Goal: Task Accomplishment & Management: Manage account settings

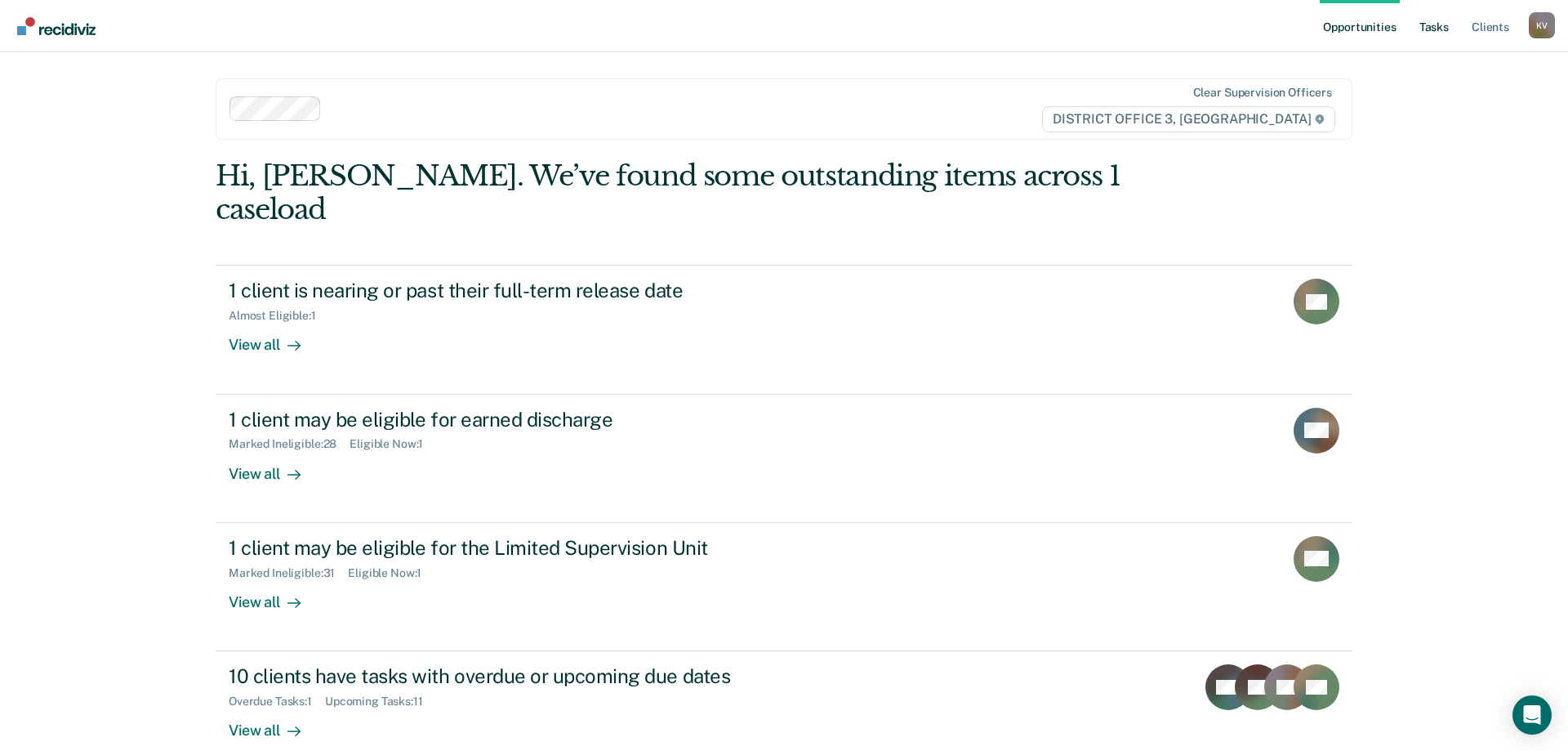
click at [1447, 24] on link "Tasks" at bounding box center [1434, 26] width 36 height 52
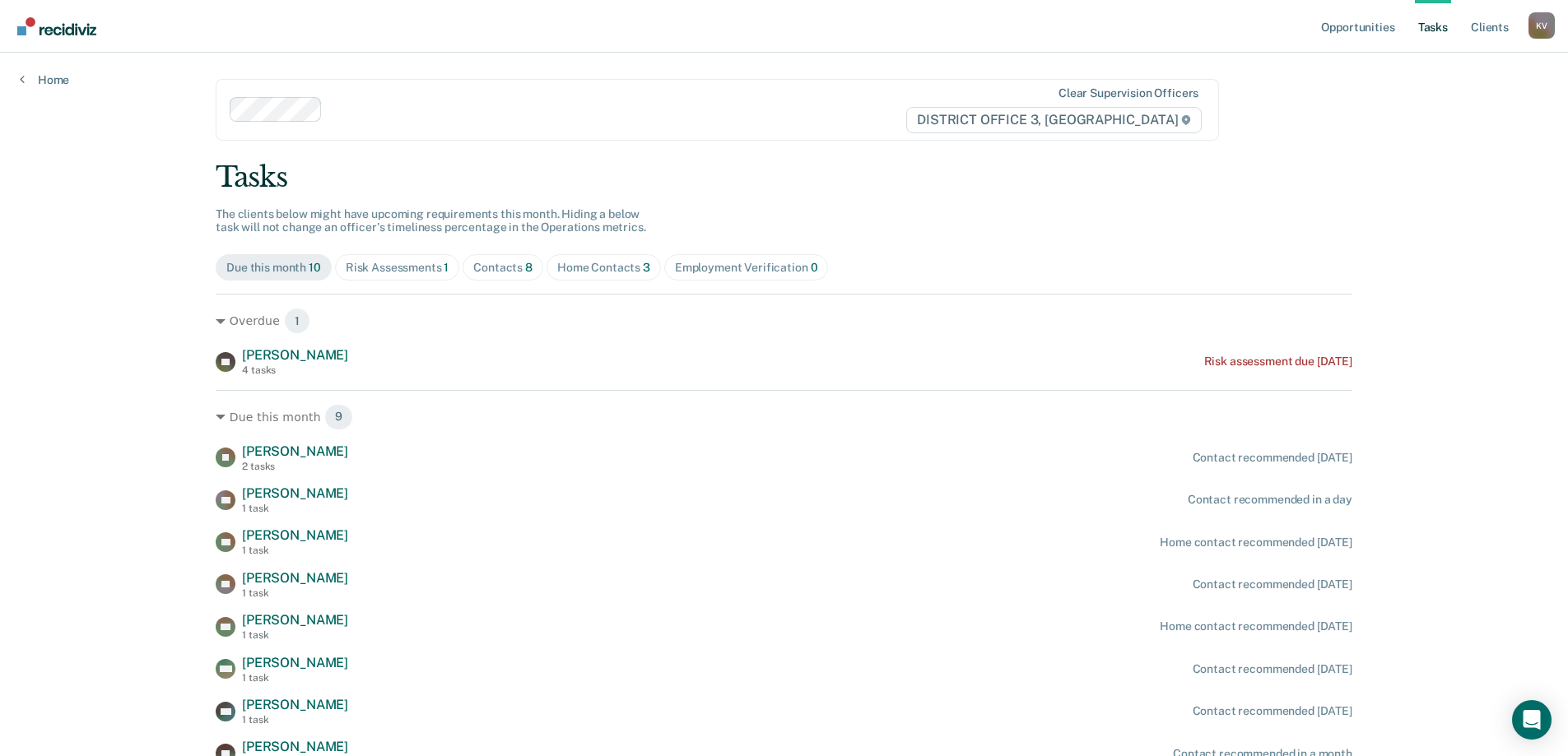
click at [506, 268] on div "Contacts 8" at bounding box center [503, 268] width 60 height 14
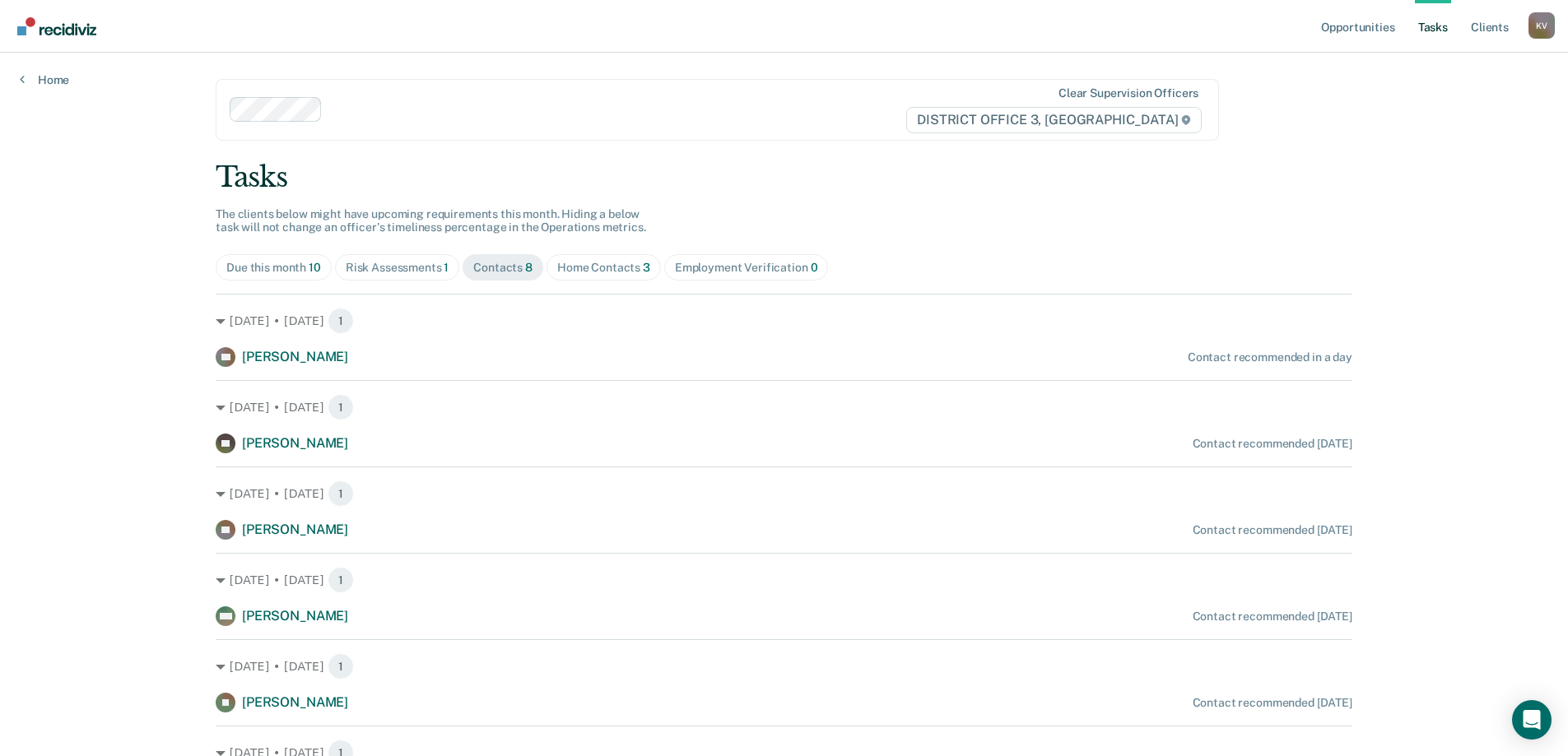
click at [630, 268] on div "Home Contacts 3" at bounding box center [604, 268] width 93 height 14
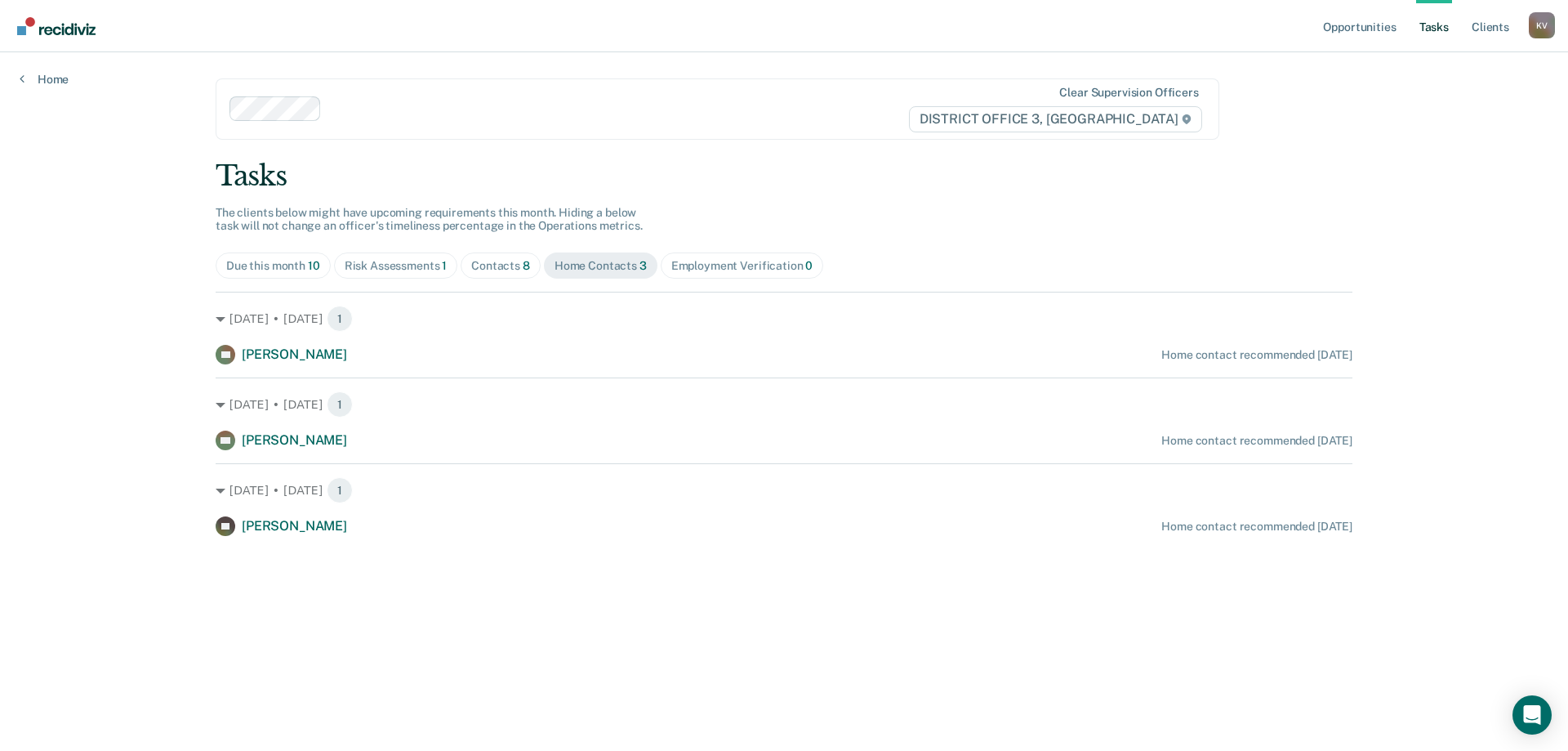
click at [734, 267] on div "Employment Verification 0" at bounding box center [742, 266] width 142 height 14
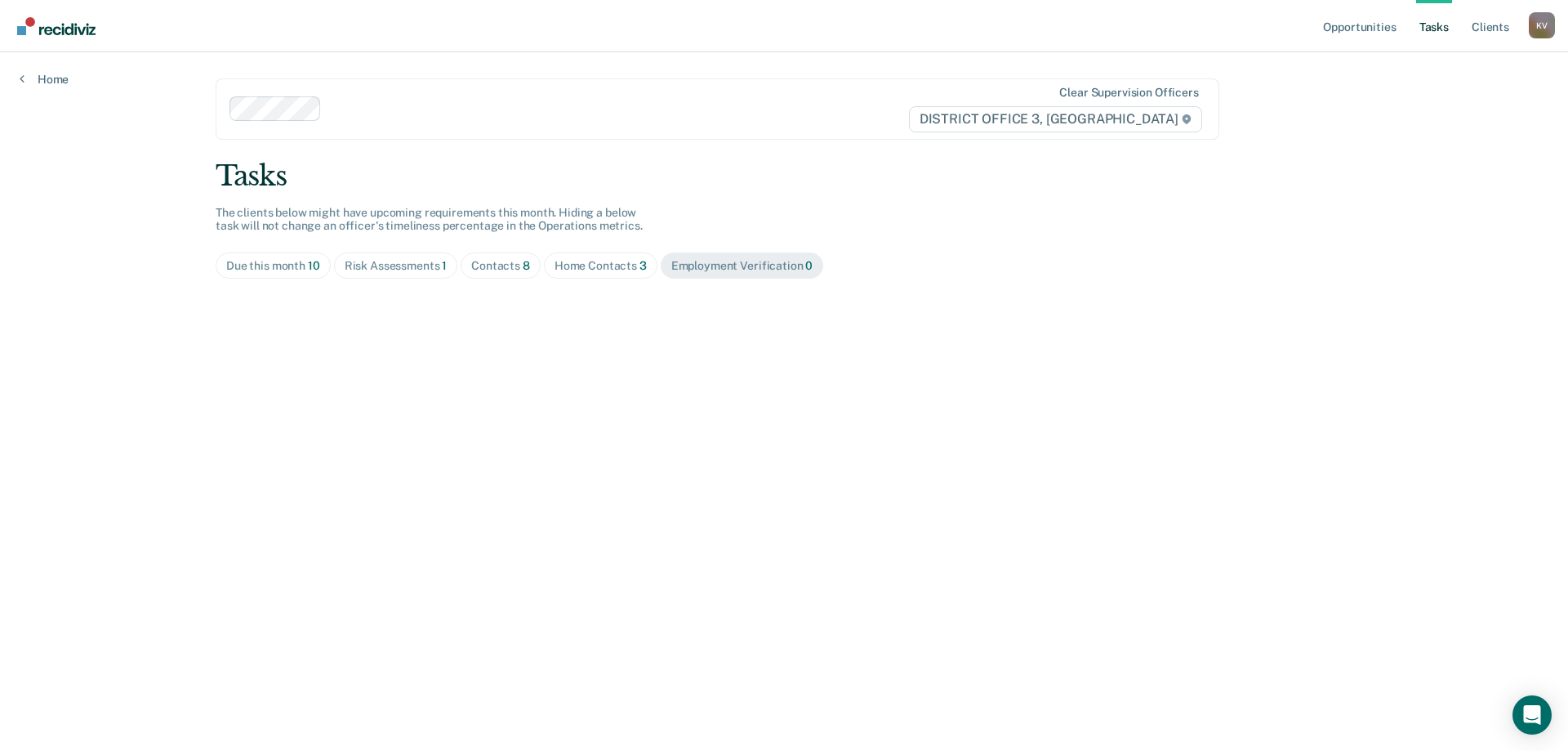
click at [245, 273] on span "Due this month 10" at bounding box center [273, 266] width 115 height 26
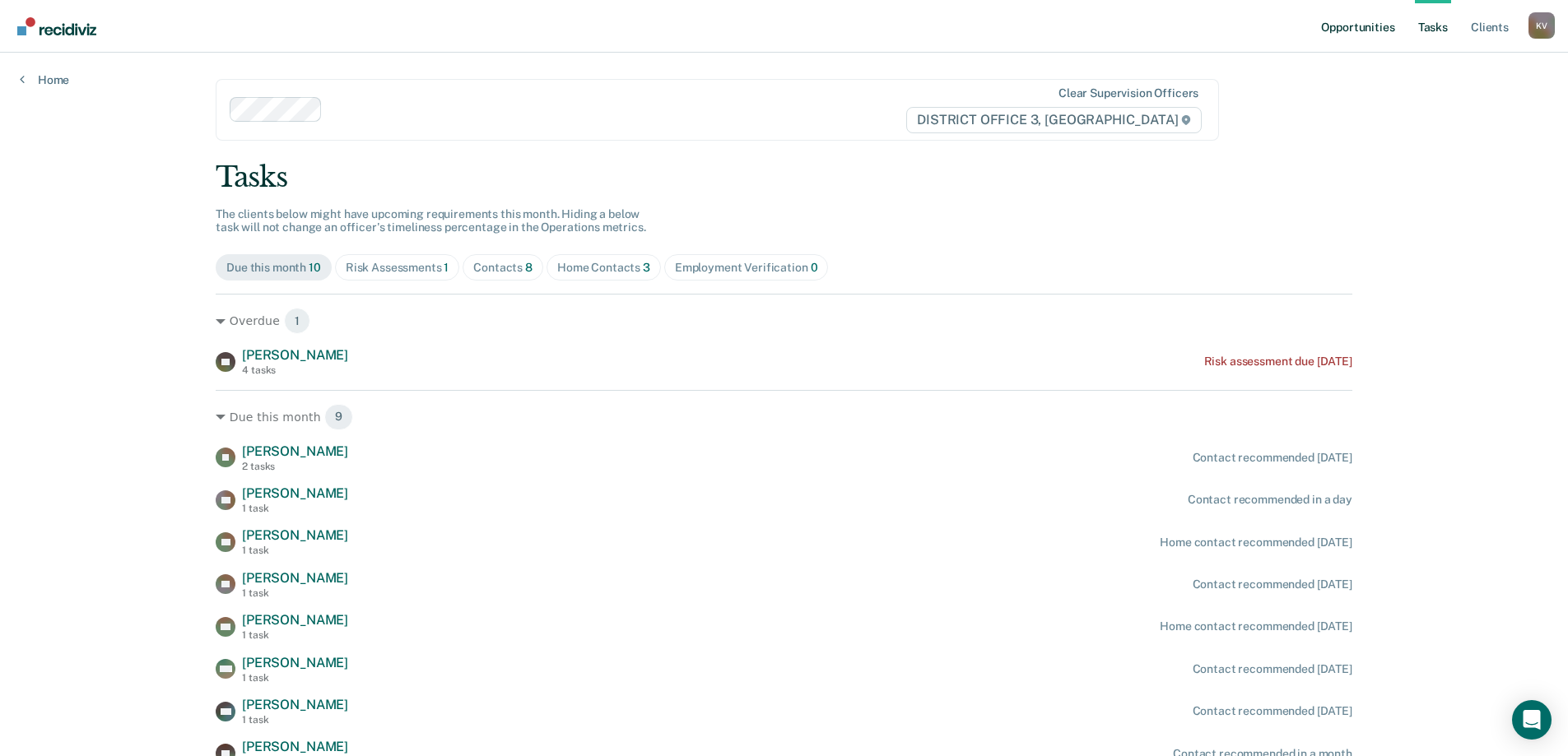
click at [1378, 35] on link "Opportunities" at bounding box center [1357, 26] width 79 height 53
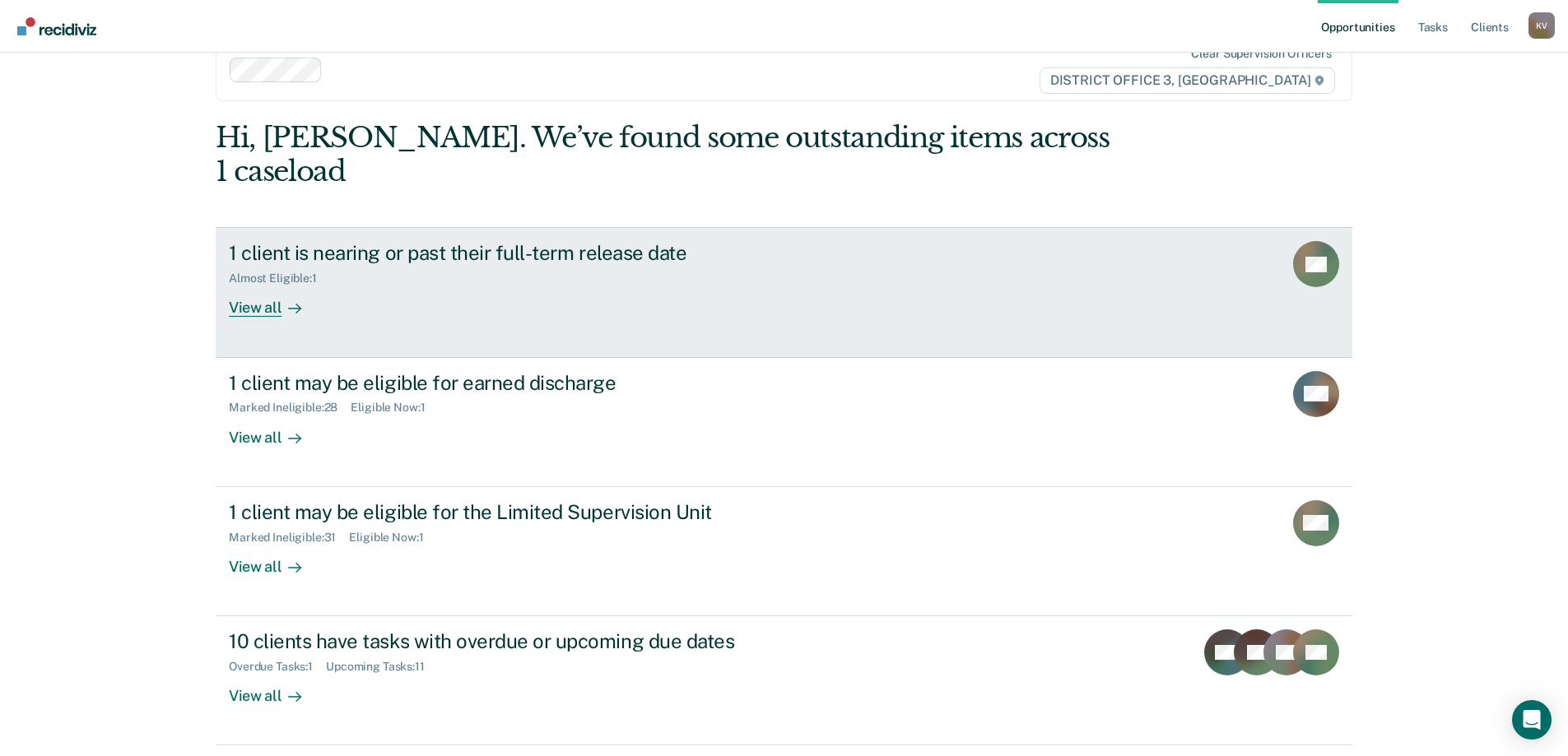
scroll to position [61, 0]
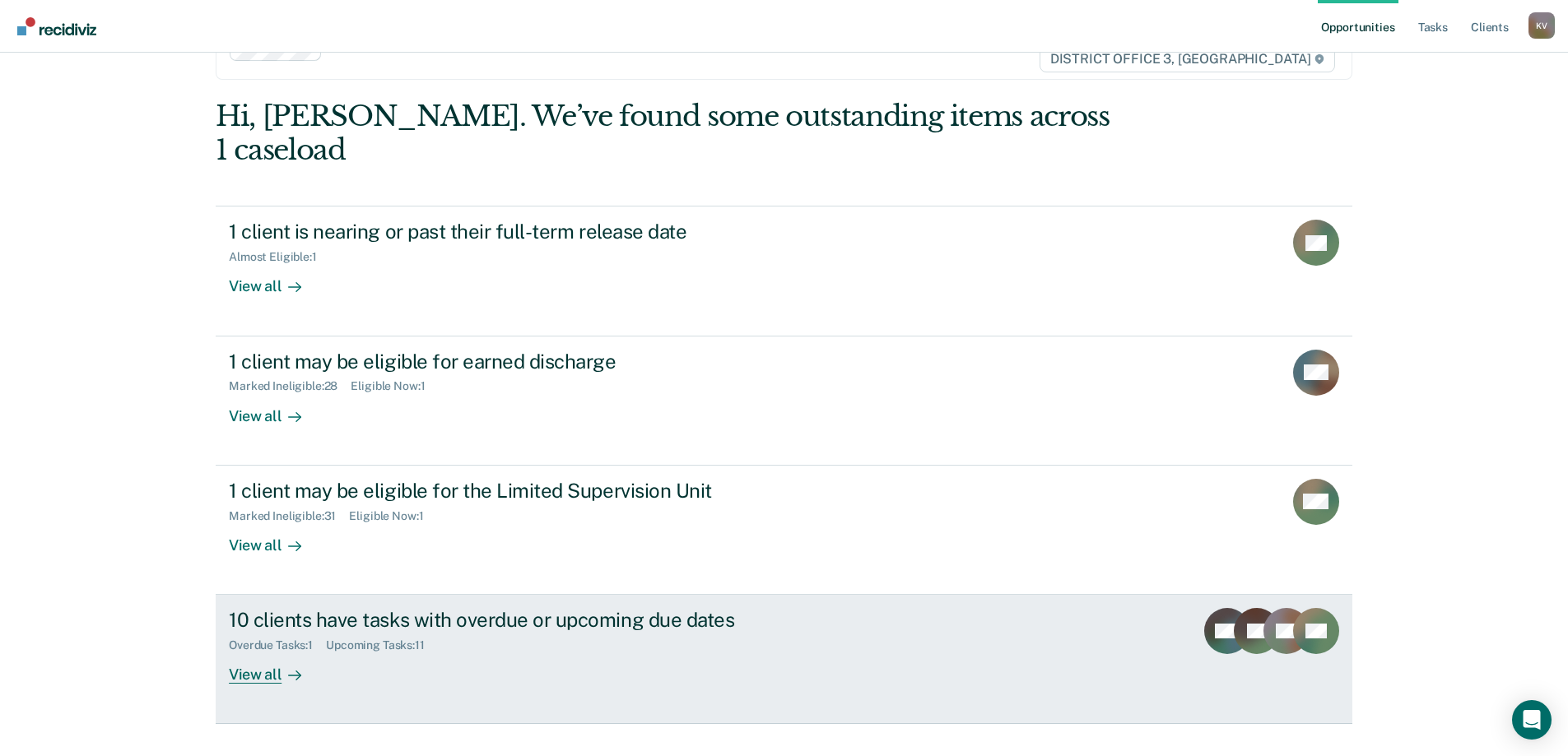
click at [535, 632] on div "Overdue Tasks : 1 Upcoming Tasks : 11" at bounding box center [517, 642] width 578 height 21
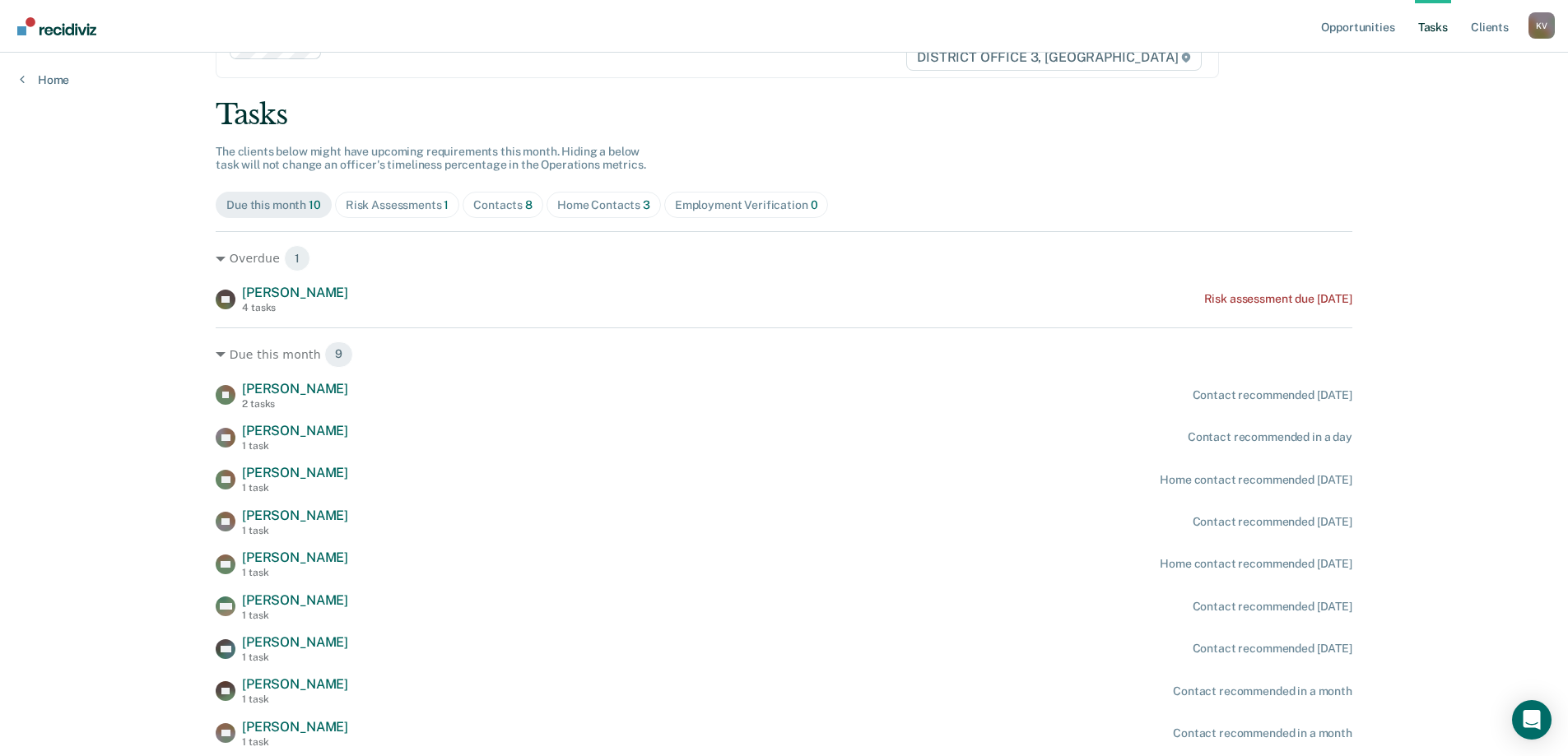
scroll to position [120, 0]
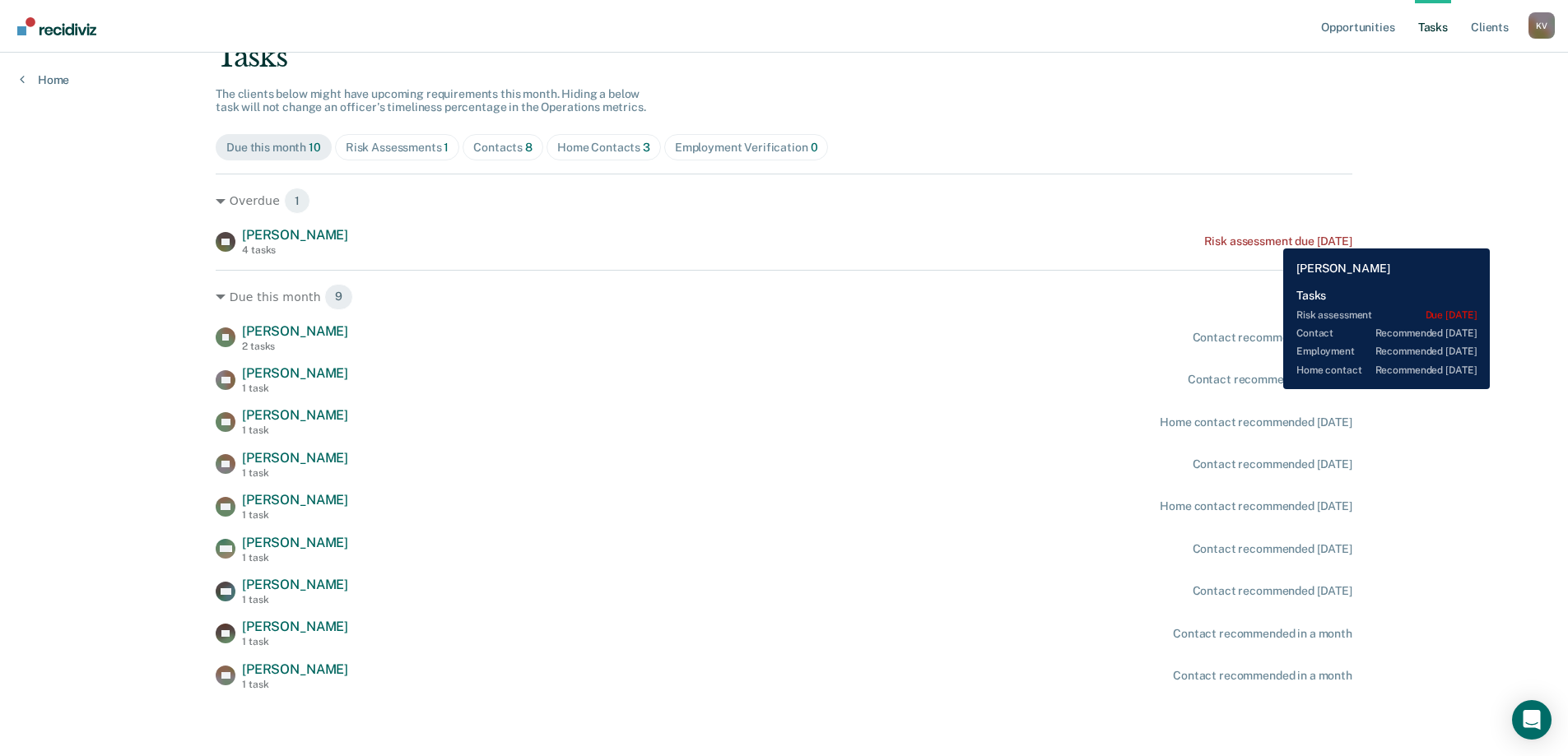
click at [1271, 236] on div "Risk assessment due [DATE]" at bounding box center [1278, 242] width 149 height 14
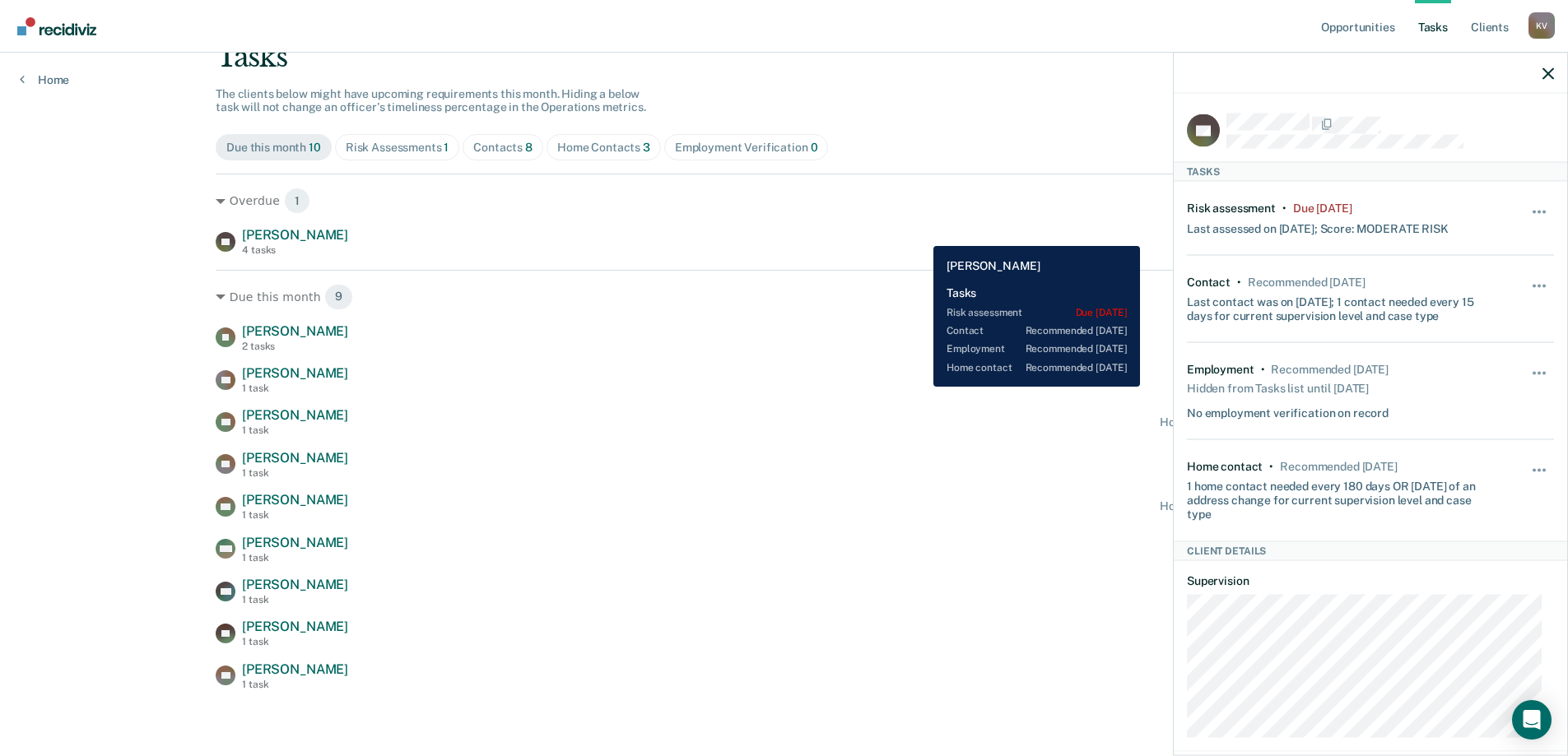
click at [921, 234] on div "KP [PERSON_NAME] 4 tasks Risk assessment due [DATE]" at bounding box center [784, 241] width 1136 height 28
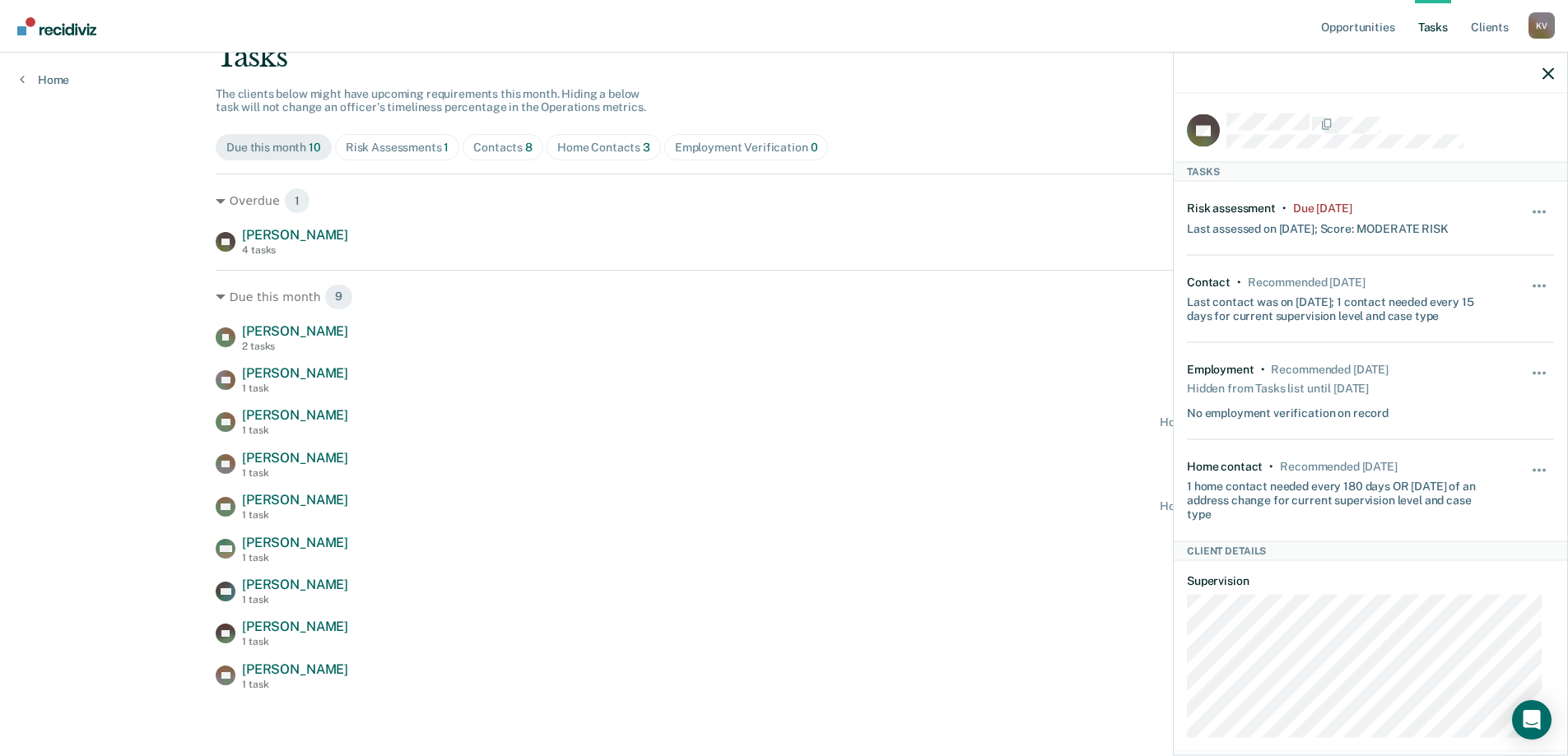
click at [965, 120] on div "Tasks The clients below might have upcoming requirements this month. Hiding a b…" at bounding box center [784, 365] width 1136 height 650
